Goal: Obtain resource: Download file/media

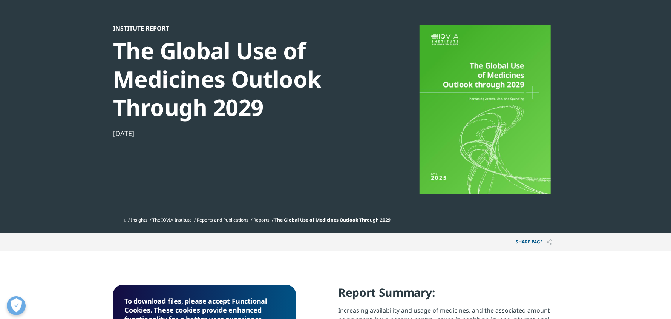
scroll to position [34, 0]
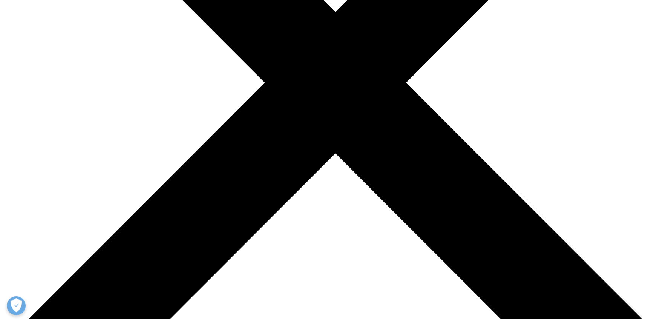
scroll to position [308, 0]
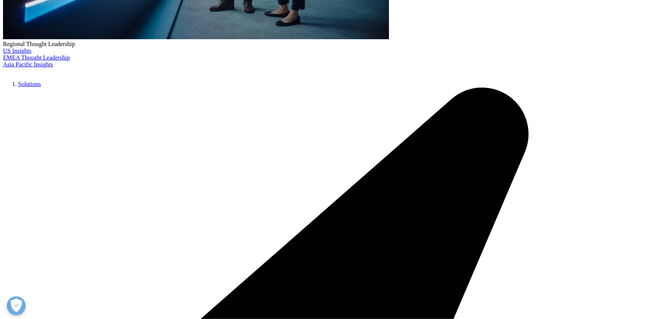
type input "karen"
type input "gibbs"
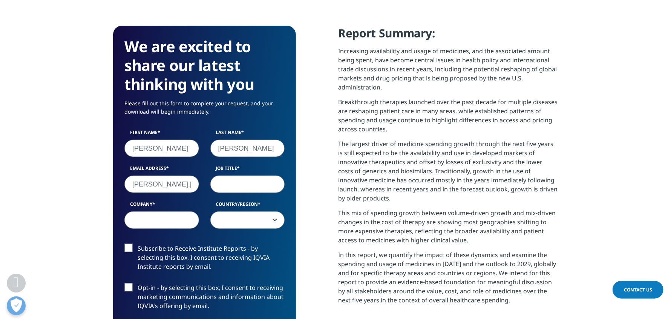
click at [172, 182] on input "karen.gibbs@ever" at bounding box center [161, 183] width 75 height 17
type input "karen.gibbs@evercore.com"
type input "associate"
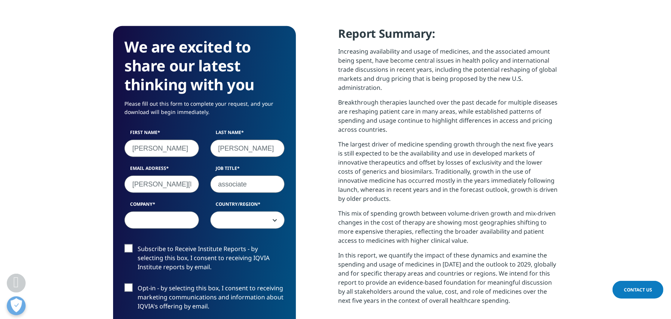
click at [164, 220] on input "Company" at bounding box center [161, 219] width 75 height 17
type input "evercore inc"
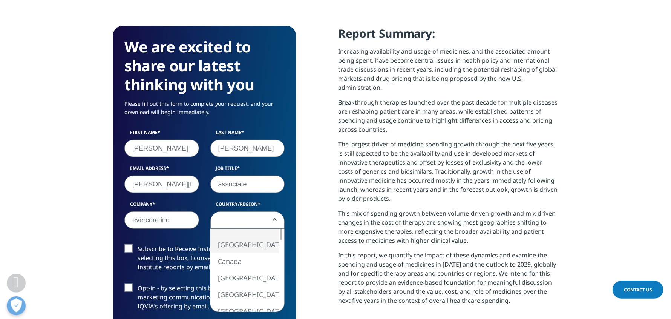
select select "[GEOGRAPHIC_DATA]"
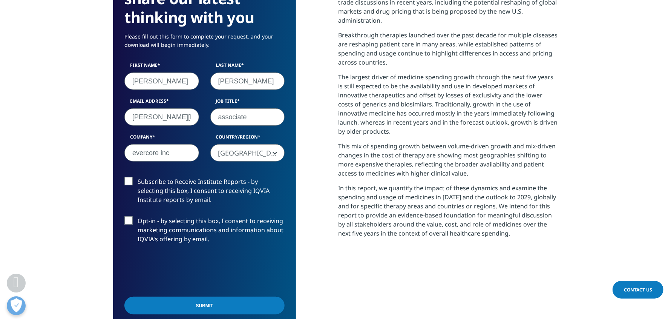
scroll to position [383, 0]
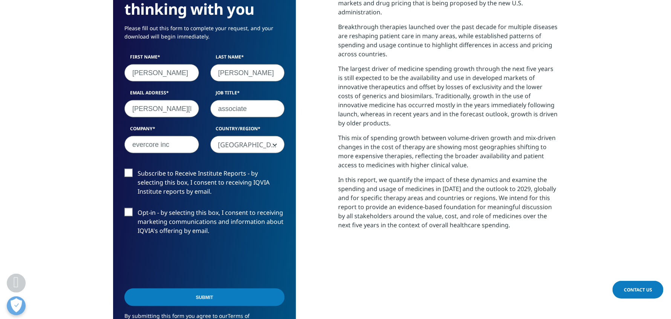
click at [129, 175] on label "Subscribe to Receive Institute Reports - by selecting this box, I consent to re…" at bounding box center [204, 184] width 160 height 31
click at [138, 169] on input "Subscribe to Receive Institute Reports - by selecting this box, I consent to re…" at bounding box center [138, 169] width 0 height 0
click at [184, 297] on input "Submit" at bounding box center [204, 297] width 160 height 18
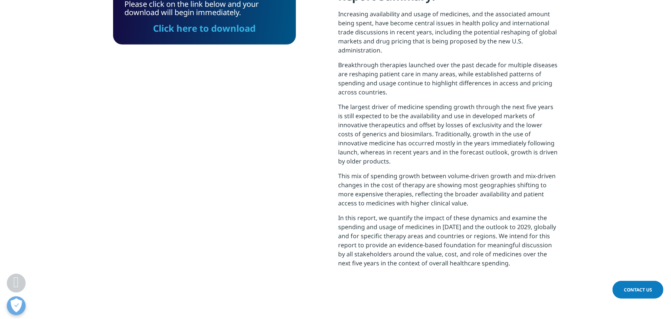
scroll to position [303, 445]
click at [219, 31] on link "Click here to download" at bounding box center [204, 28] width 103 height 12
